Goal: Information Seeking & Learning: Learn about a topic

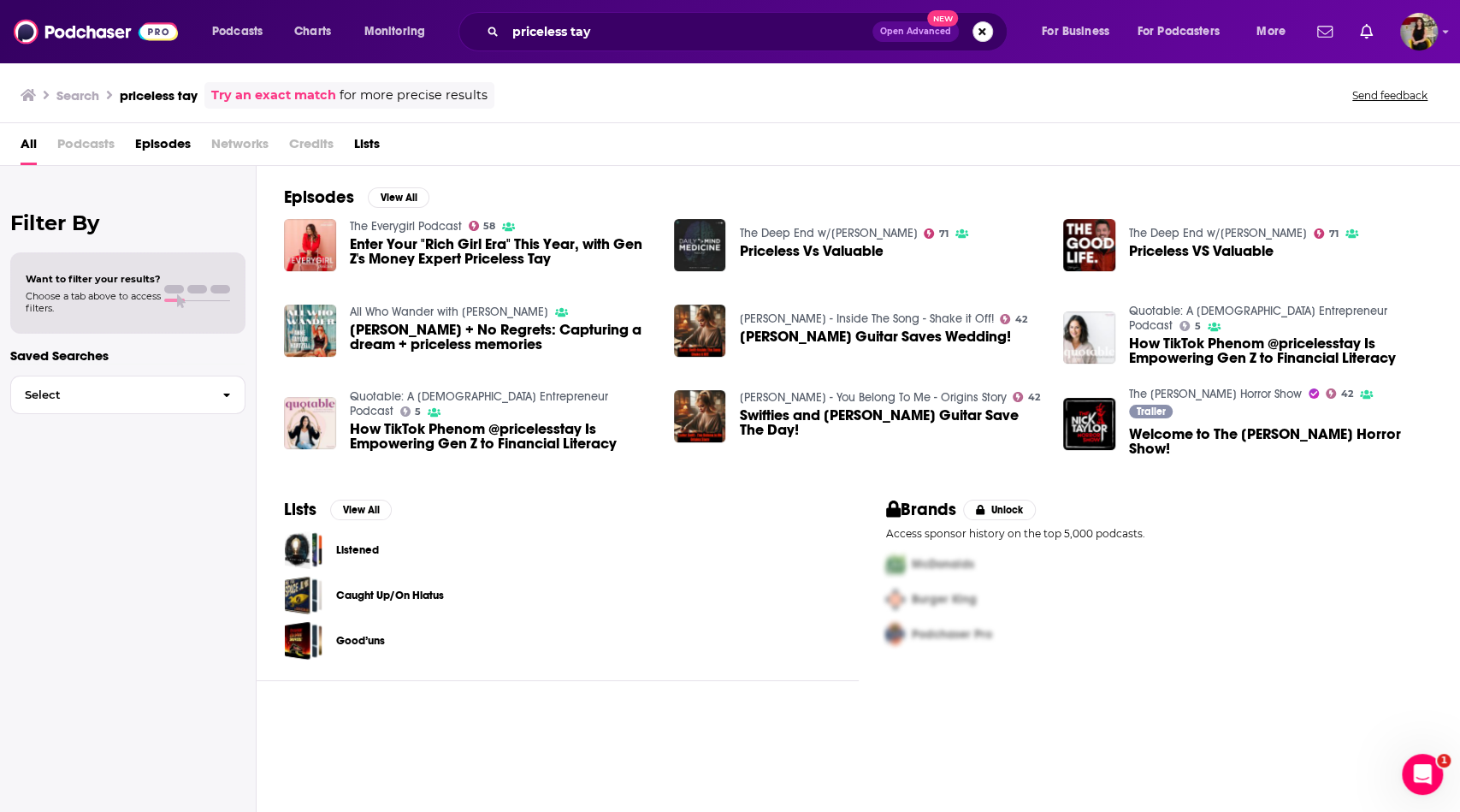
click at [983, 28] on button "Search podcasts, credits, & more..." at bounding box center [983, 32] width 21 height 21
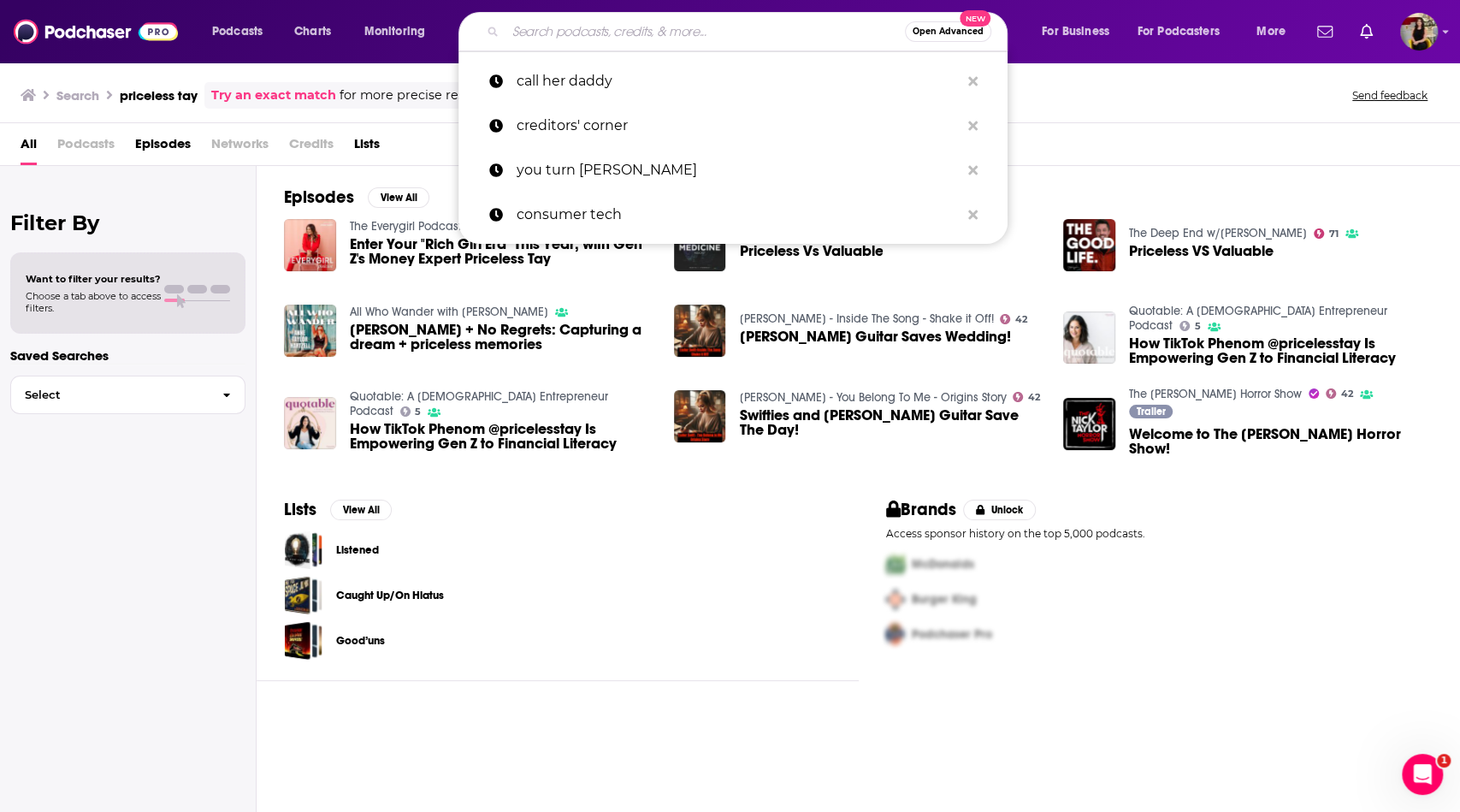
paste input "The Advisor with [PERSON_NAME]"
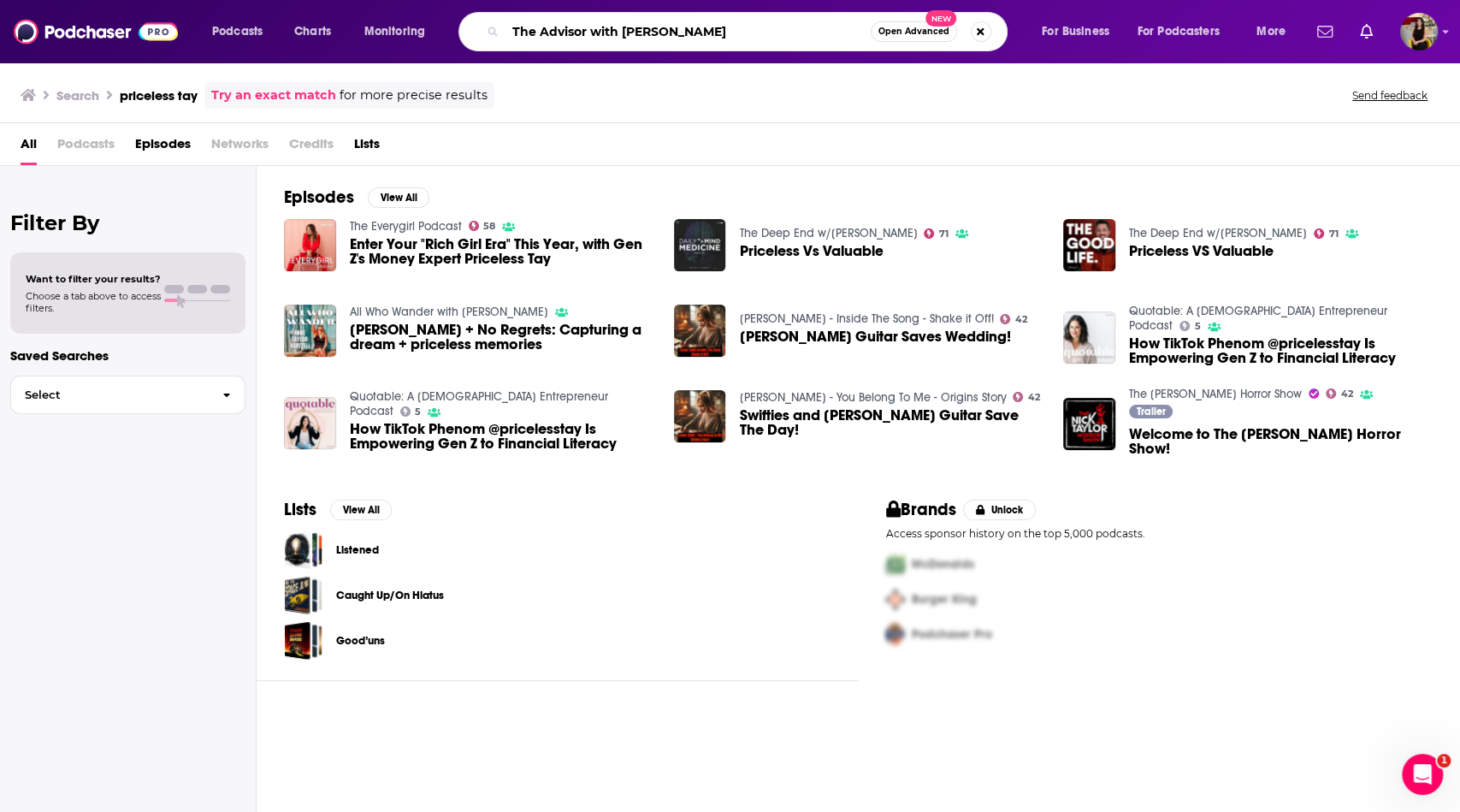
type input "The Advisor with [PERSON_NAME]"
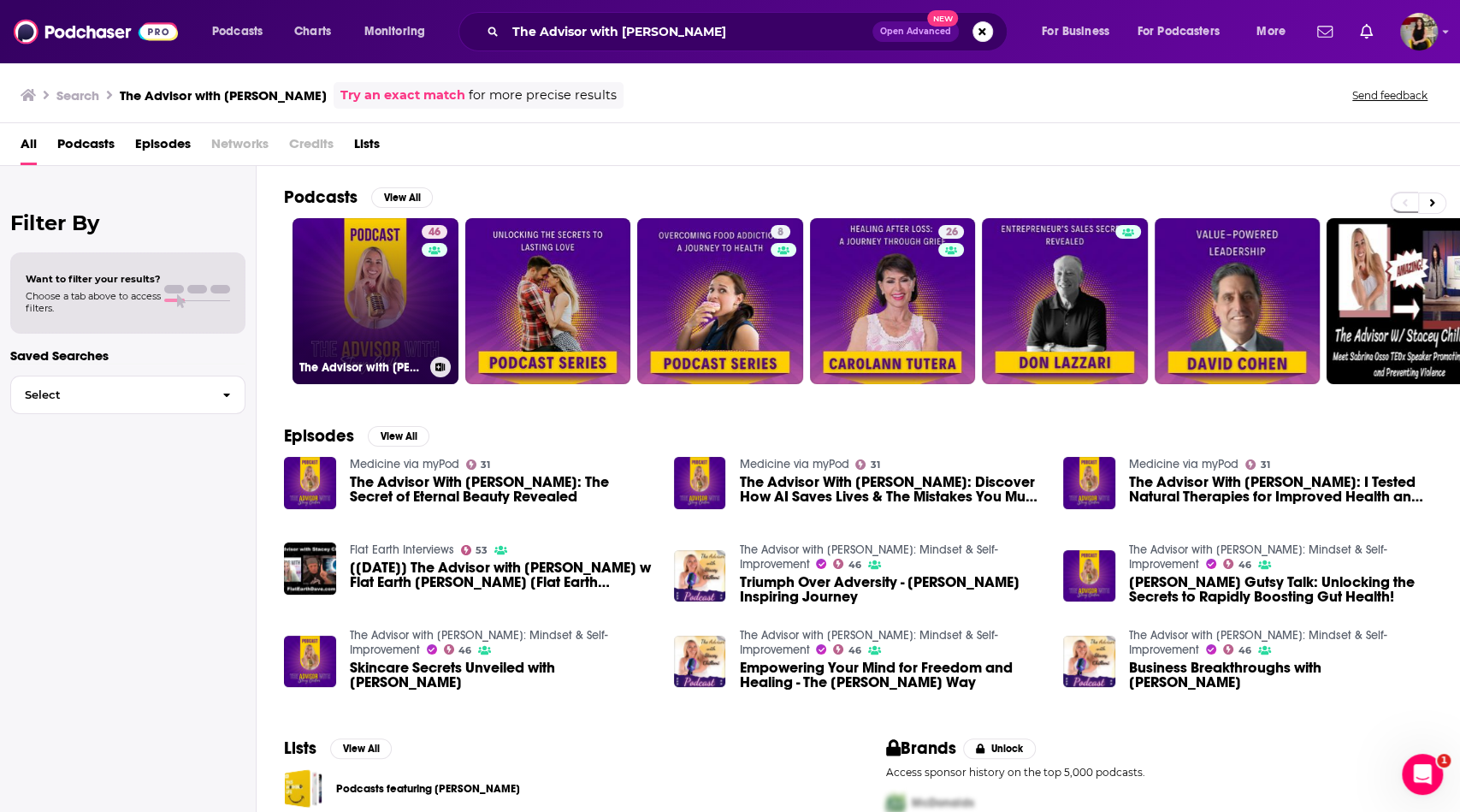
click at [370, 271] on link "46 The Advisor with [PERSON_NAME]: Mindset & Self-Improvement" at bounding box center [375, 301] width 166 height 166
